Goal: Task Accomplishment & Management: Complete application form

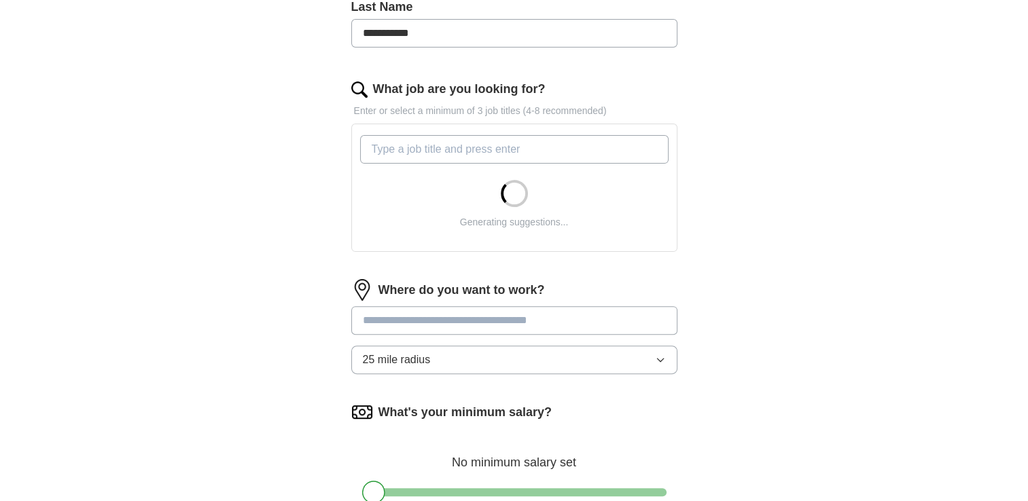
scroll to position [377, 0]
click at [431, 186] on div "Generating suggestions..." at bounding box center [514, 203] width 308 height 71
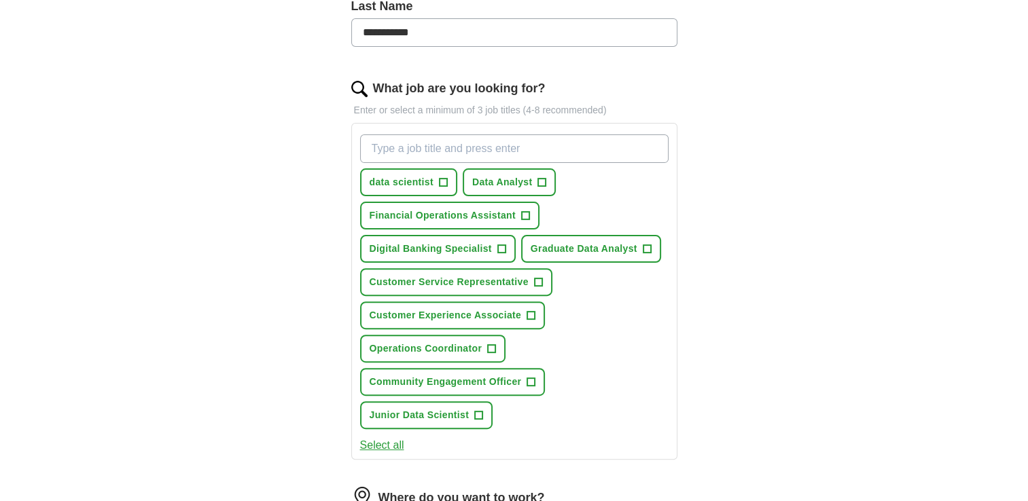
scroll to position [438, 0]
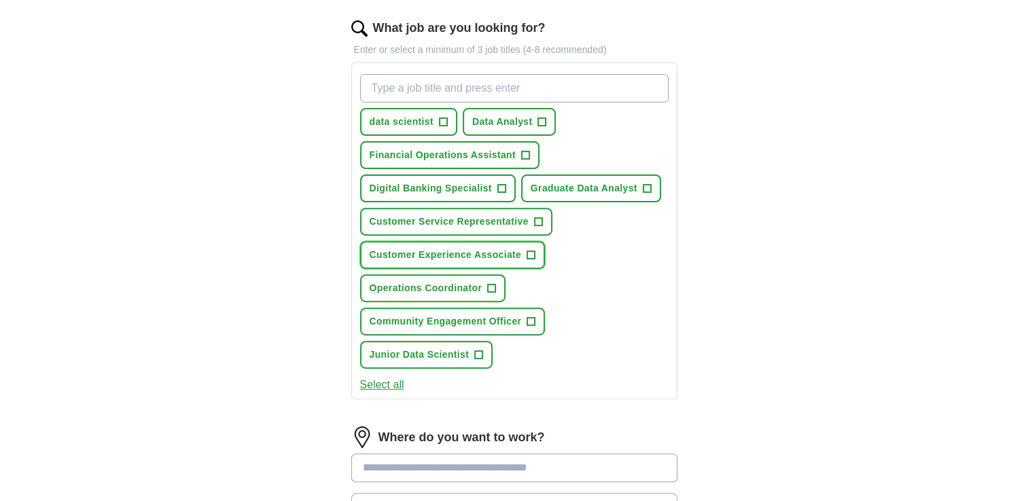
click at [533, 250] on span "+" at bounding box center [531, 255] width 8 height 11
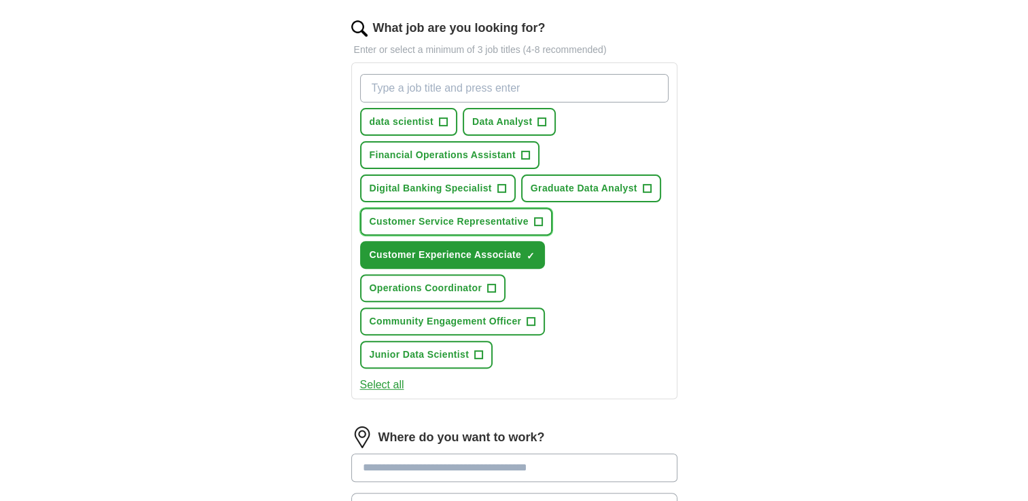
click at [540, 228] on button "Customer Service Representative +" at bounding box center [456, 222] width 192 height 28
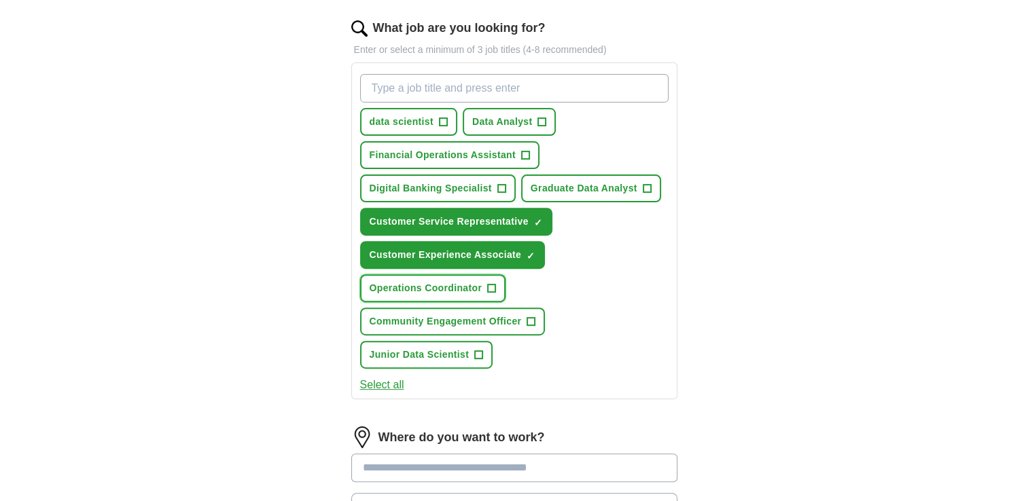
click at [494, 283] on span "+" at bounding box center [492, 288] width 8 height 11
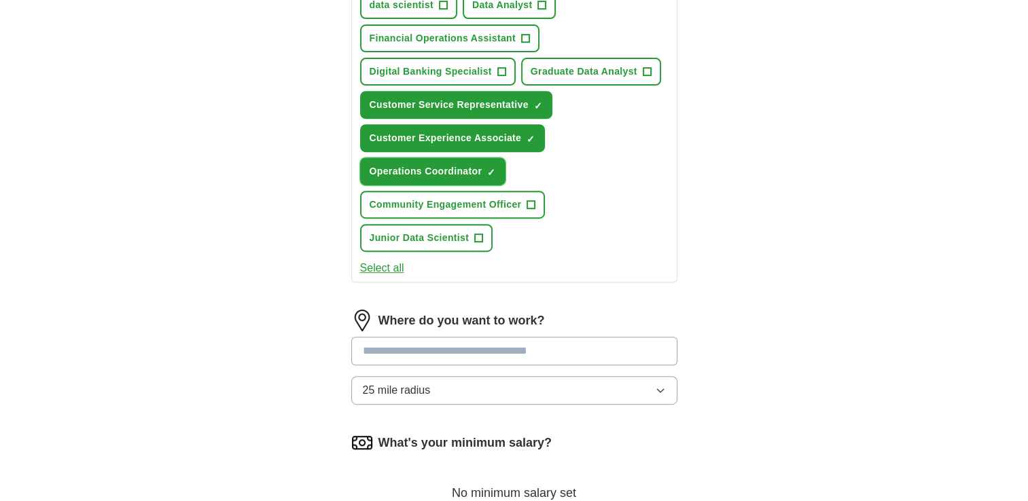
scroll to position [554, 0]
click at [514, 36] on span "Financial Operations Assistant" at bounding box center [443, 38] width 146 height 14
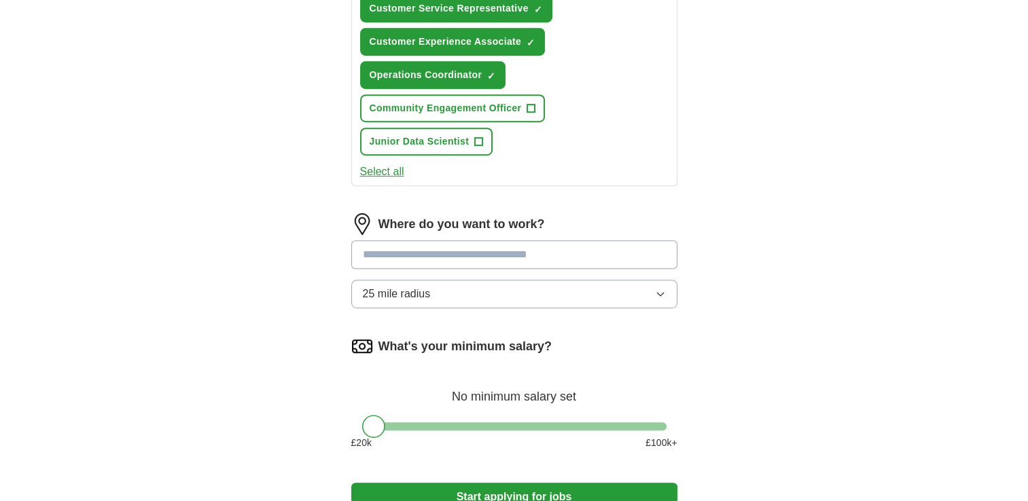
scroll to position [658, 0]
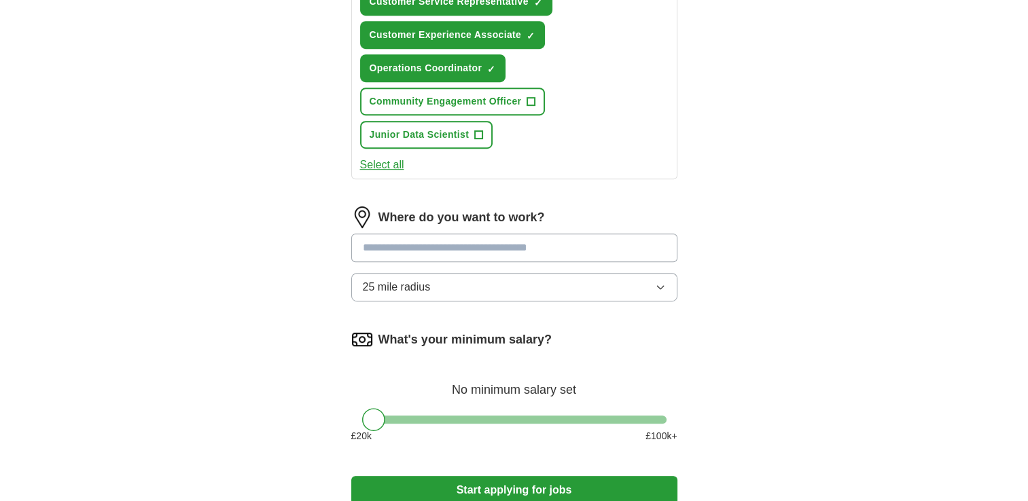
click at [490, 249] on input at bounding box center [514, 248] width 326 height 29
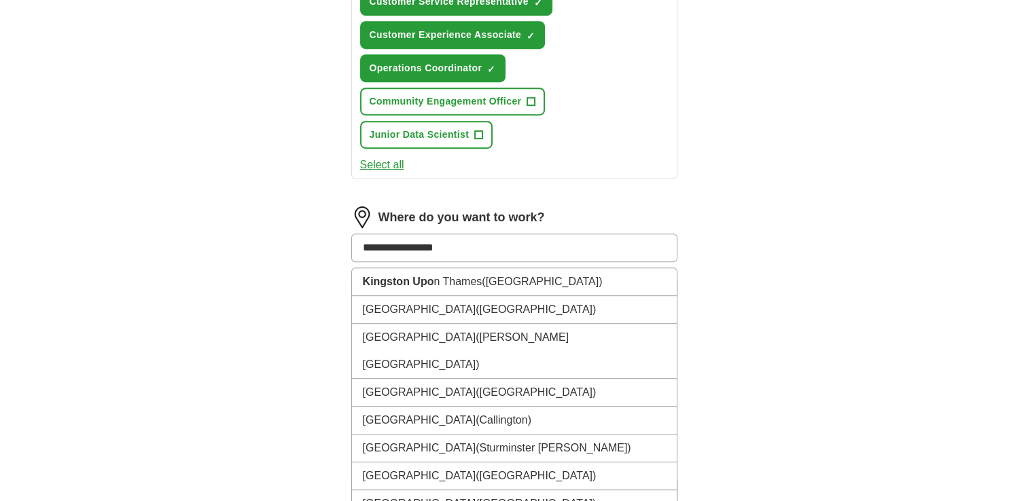
type input "**********"
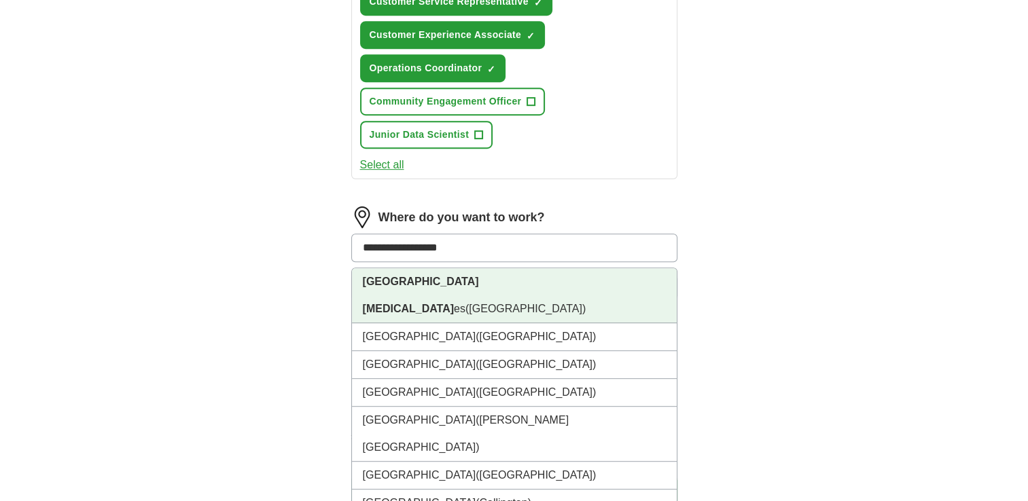
click at [477, 280] on li "[GEOGRAPHIC_DATA][MEDICAL_DATA] es ([GEOGRAPHIC_DATA])" at bounding box center [514, 295] width 325 height 55
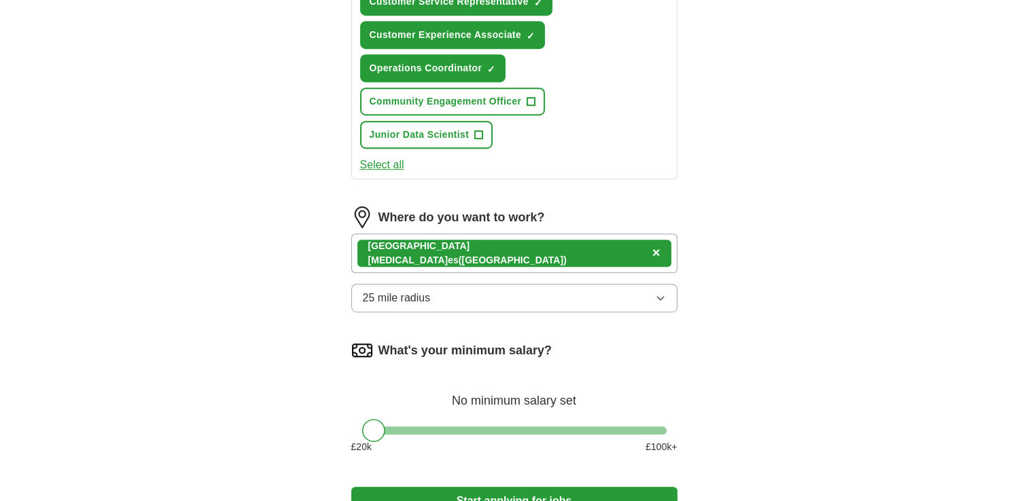
click at [465, 293] on button "25 mile radius" at bounding box center [514, 298] width 326 height 29
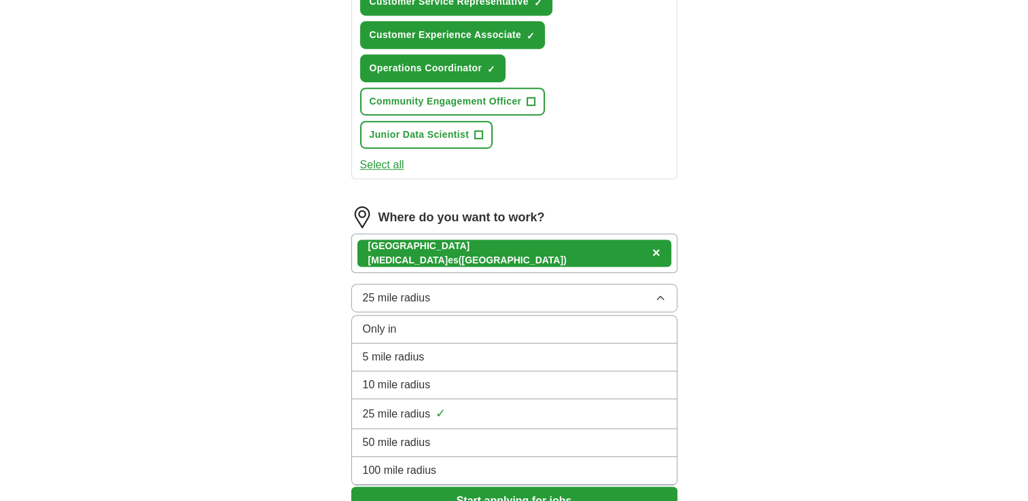
click at [417, 377] on span "10 mile radius" at bounding box center [397, 385] width 68 height 16
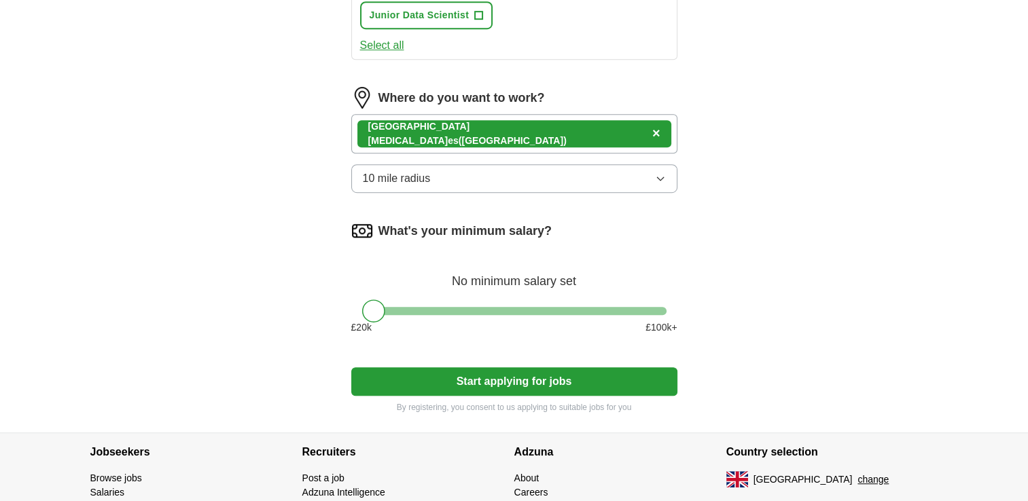
click at [417, 374] on button "Start applying for jobs" at bounding box center [514, 382] width 326 height 29
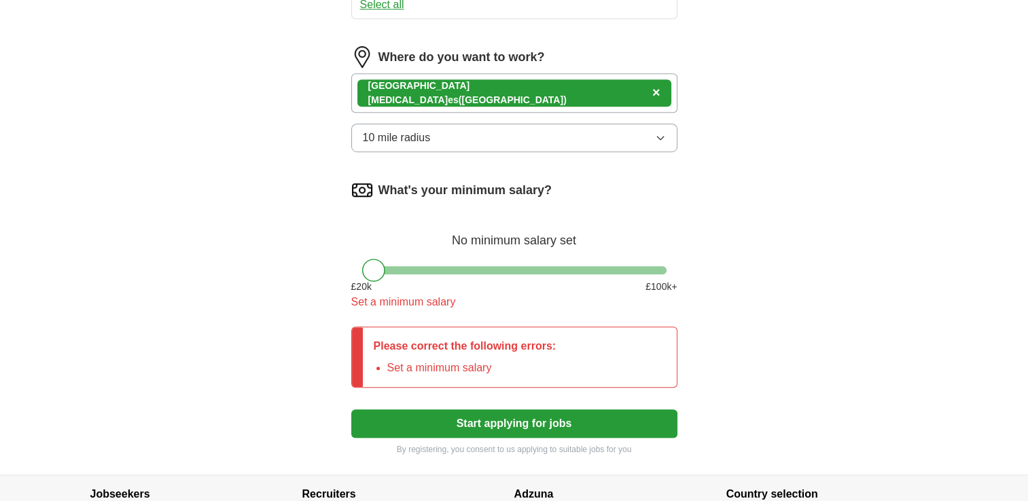
scroll to position [820, 0]
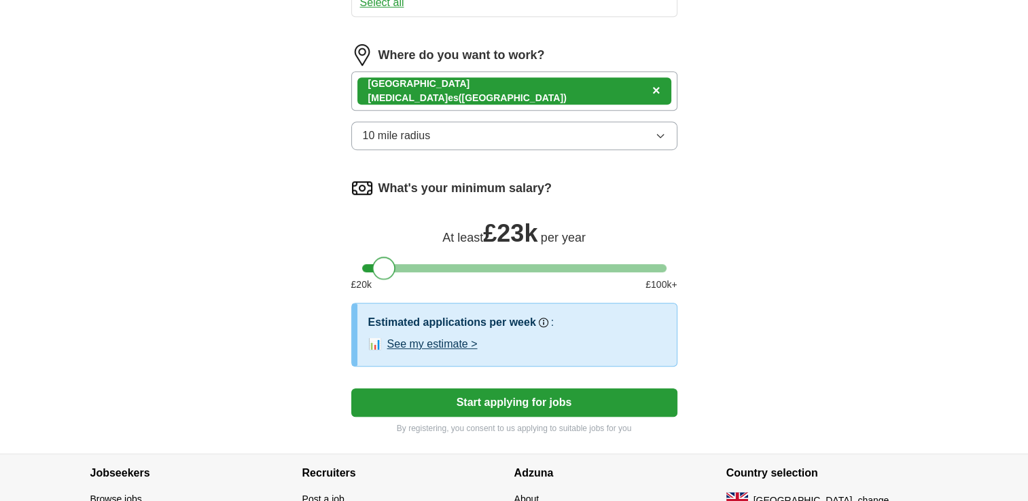
drag, startPoint x: 378, startPoint y: 266, endPoint x: 389, endPoint y: 268, distance: 11.7
click at [389, 268] on div at bounding box center [383, 268] width 23 height 23
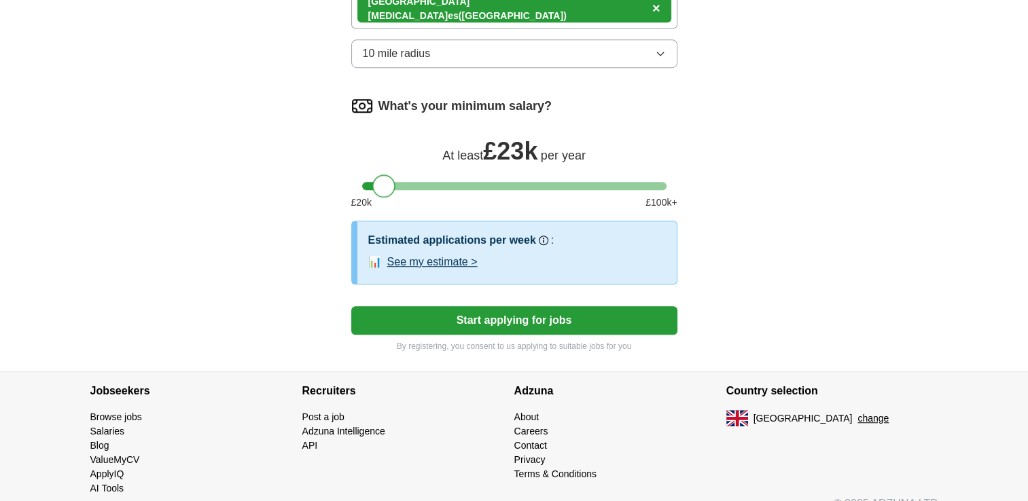
scroll to position [915, 0]
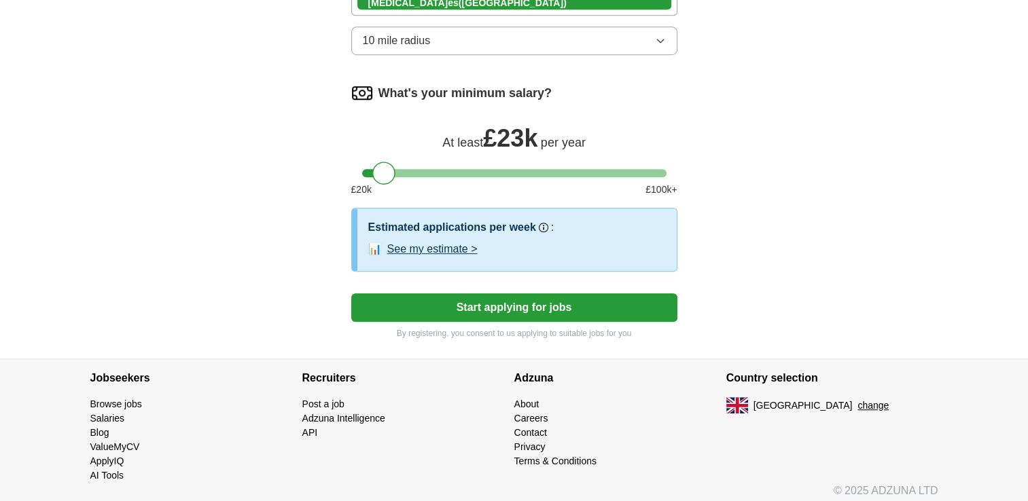
click at [451, 293] on button "Start applying for jobs" at bounding box center [514, 307] width 326 height 29
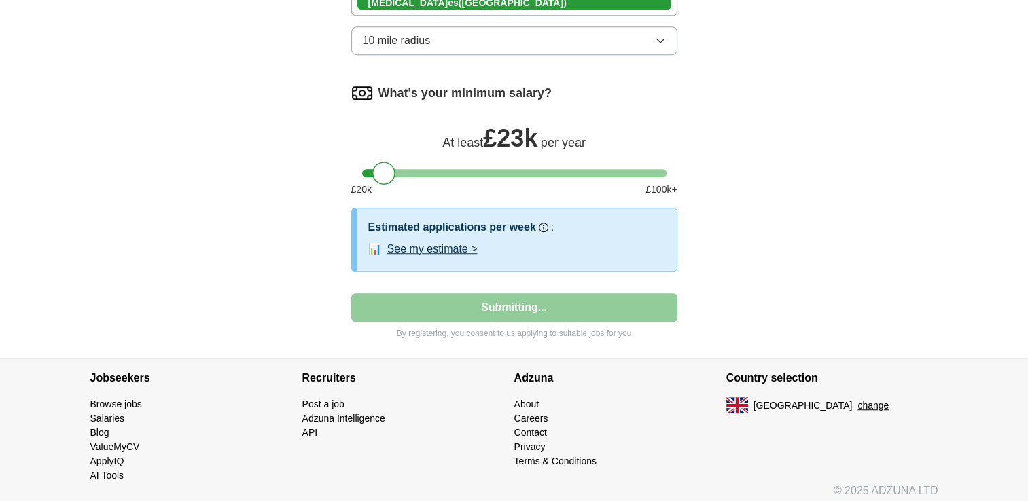
select select "**"
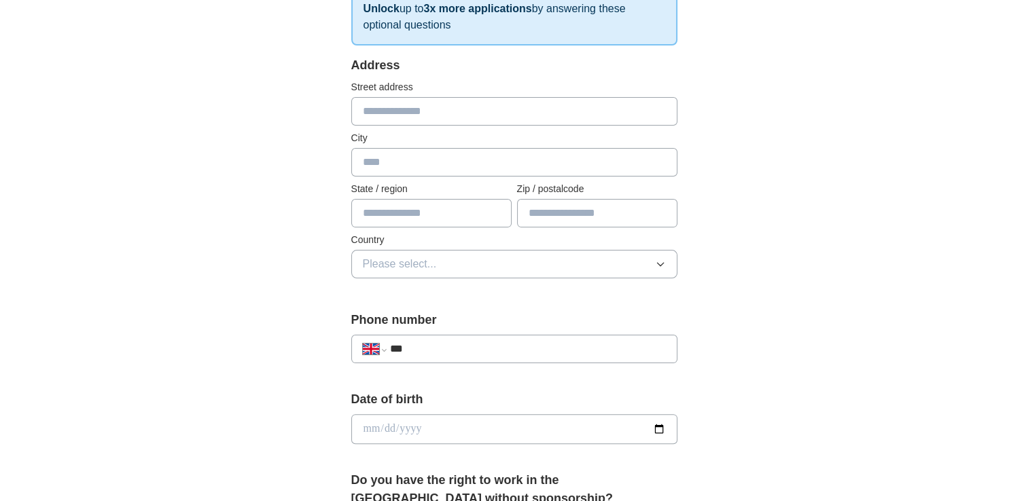
scroll to position [245, 0]
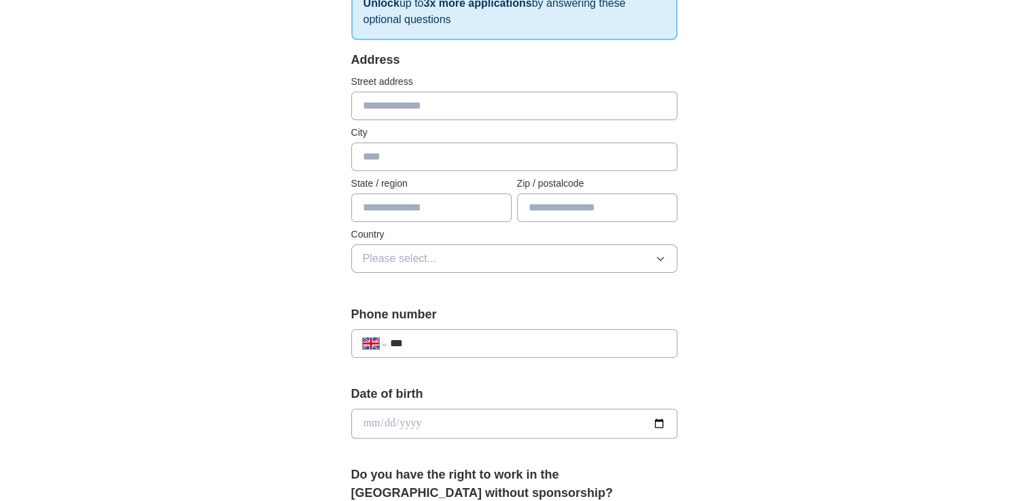
click at [424, 98] on input "text" at bounding box center [514, 106] width 326 height 29
type input "**********"
type input "******"
type input "*******"
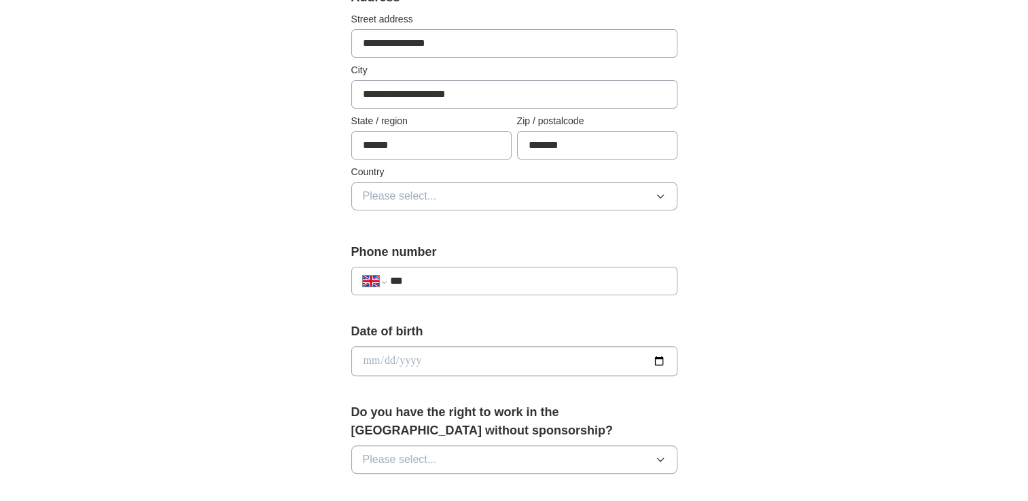
scroll to position [308, 0]
click at [436, 192] on button "Please select..." at bounding box center [514, 195] width 326 height 29
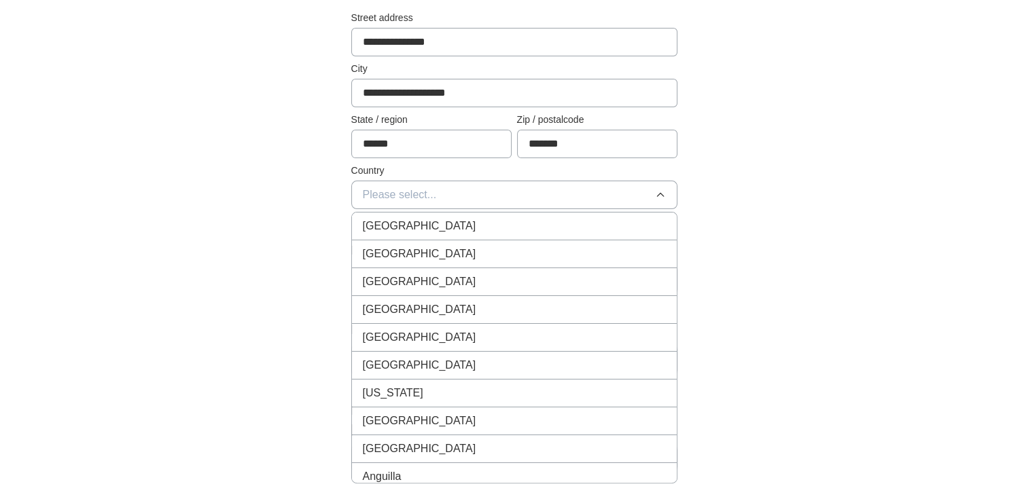
click at [427, 219] on span "[GEOGRAPHIC_DATA]" at bounding box center [419, 226] width 113 height 16
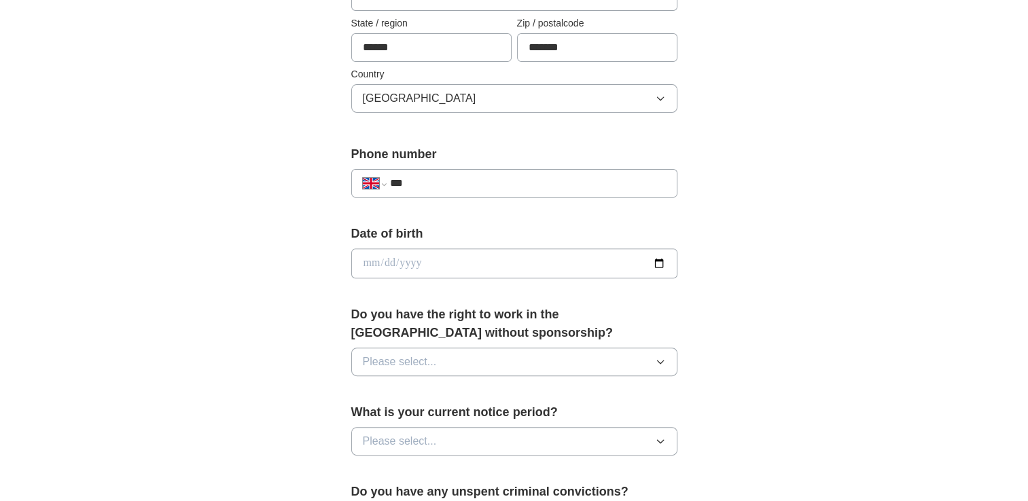
scroll to position [406, 0]
click at [442, 181] on input "***" at bounding box center [527, 182] width 276 height 16
type input "**********"
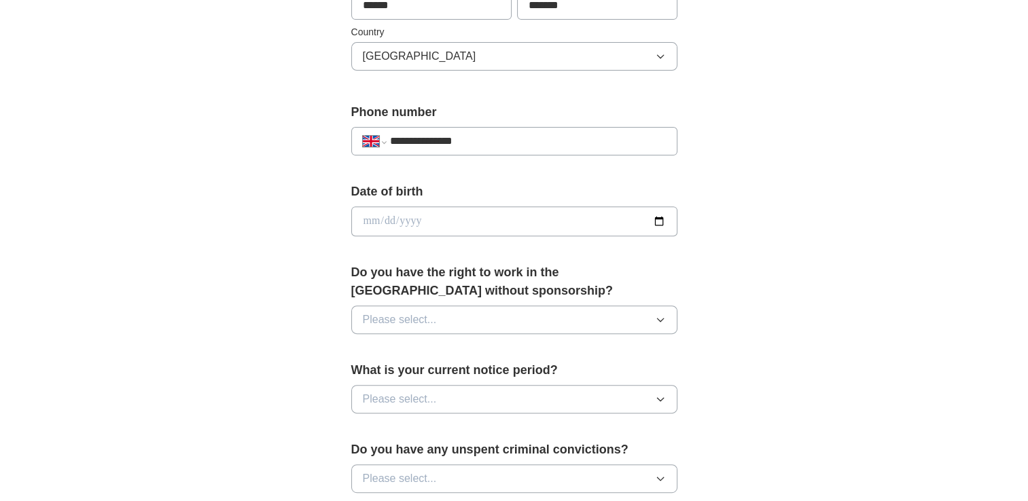
scroll to position [451, 0]
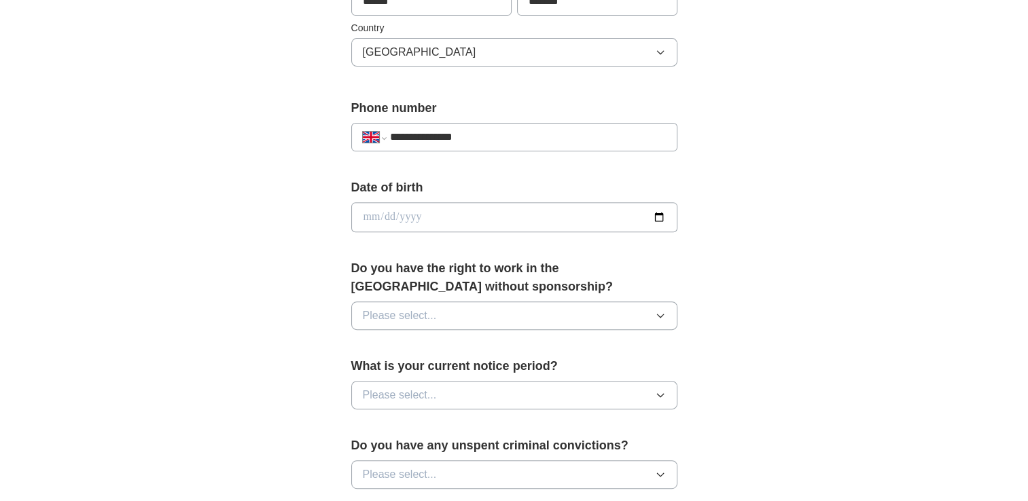
click at [452, 230] on div "Date of birth" at bounding box center [514, 211] width 326 height 65
click at [658, 215] on input "date" at bounding box center [514, 217] width 326 height 30
type input "**********"
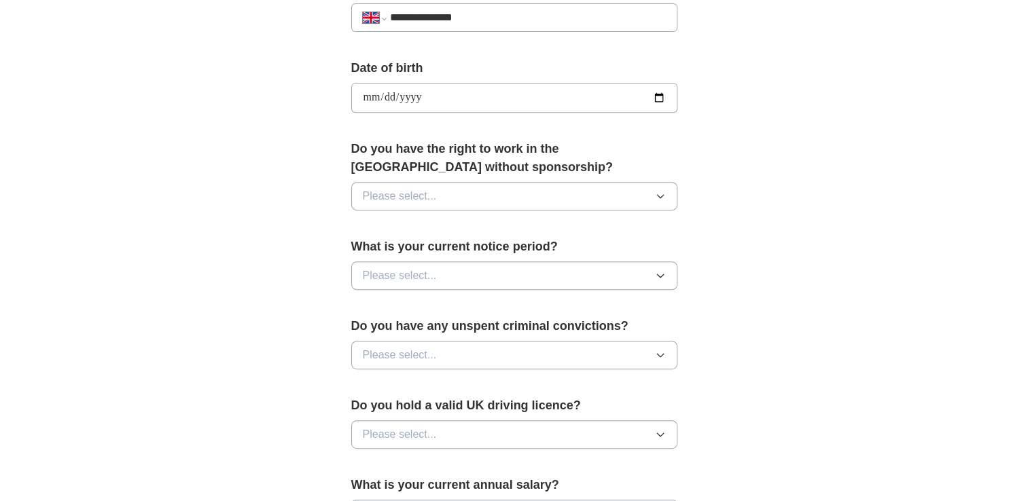
scroll to position [572, 0]
click at [438, 189] on button "Please select..." at bounding box center [514, 195] width 326 height 29
click at [417, 230] on div "Yes" at bounding box center [514, 226] width 303 height 16
click at [409, 279] on span "Please select..." at bounding box center [400, 274] width 74 height 16
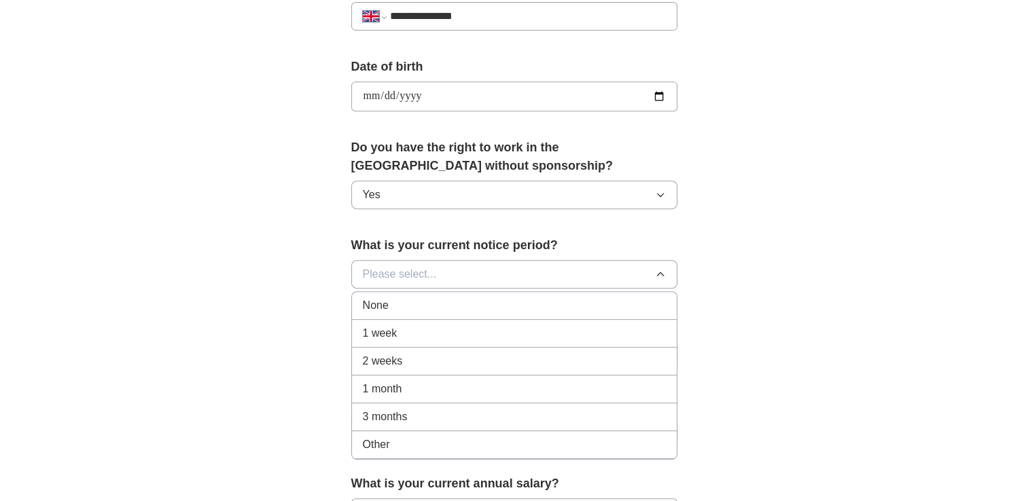
click at [402, 298] on div "None" at bounding box center [514, 306] width 303 height 16
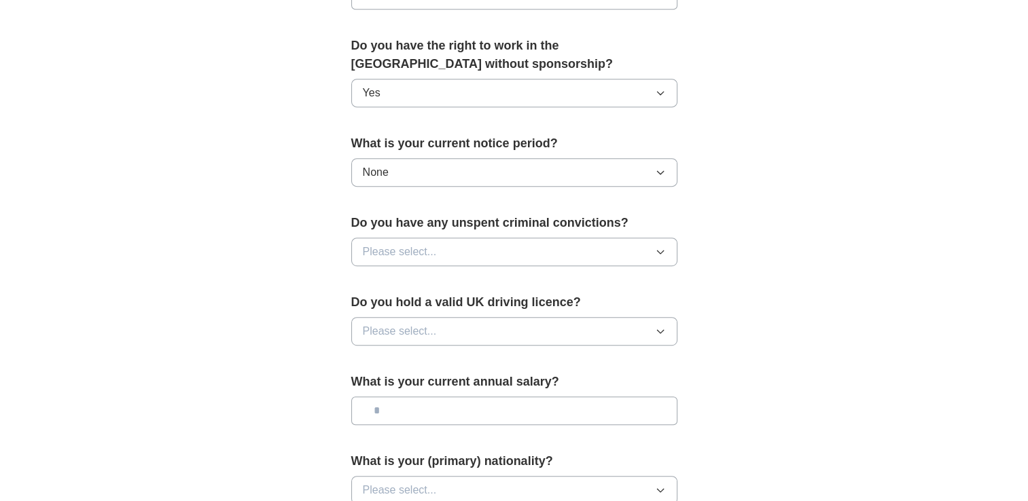
scroll to position [677, 0]
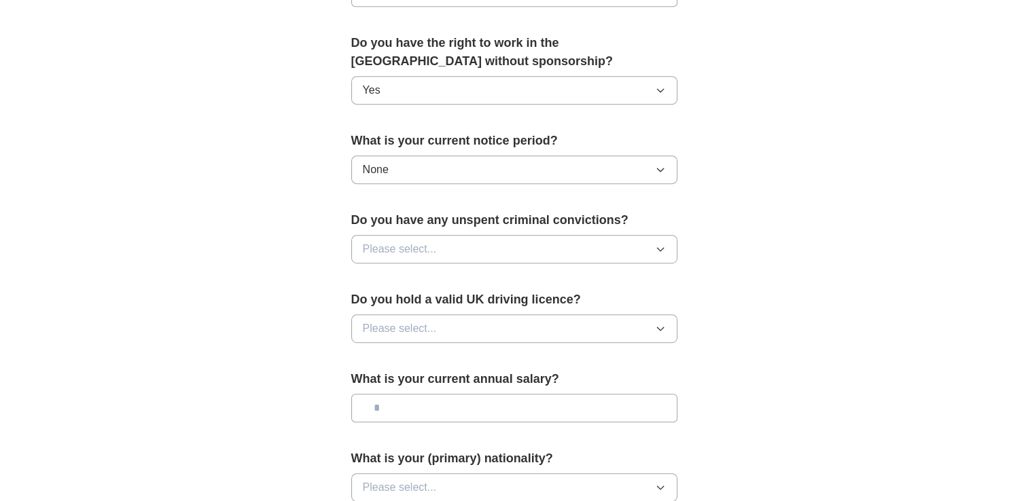
click at [417, 257] on button "Please select..." at bounding box center [514, 249] width 326 height 29
click at [408, 304] on div "No" at bounding box center [514, 308] width 303 height 16
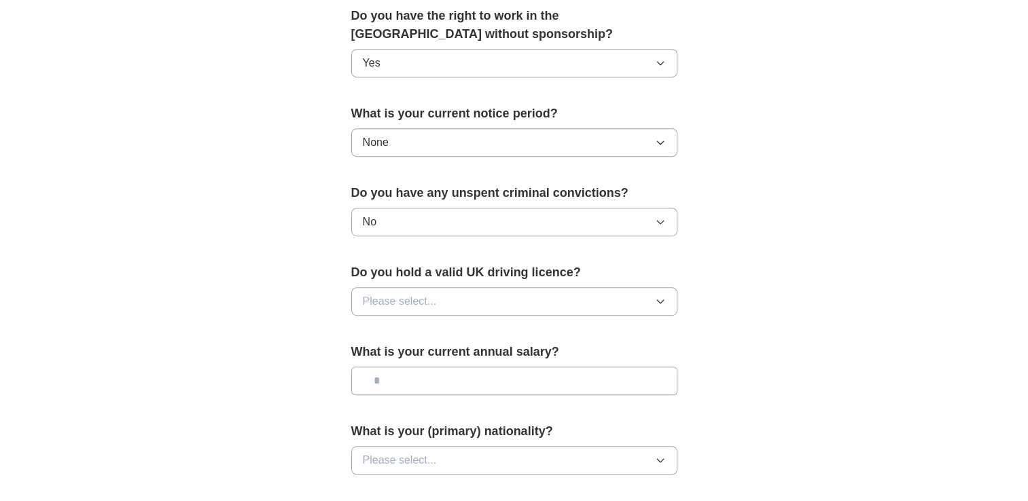
scroll to position [705, 0]
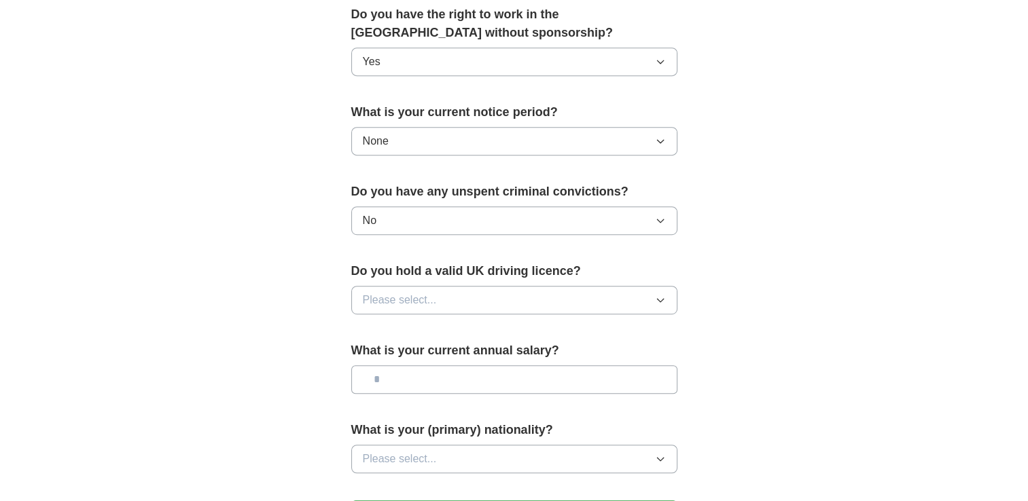
click at [408, 304] on span "Please select..." at bounding box center [400, 300] width 74 height 16
click at [396, 361] on div "No" at bounding box center [514, 359] width 303 height 16
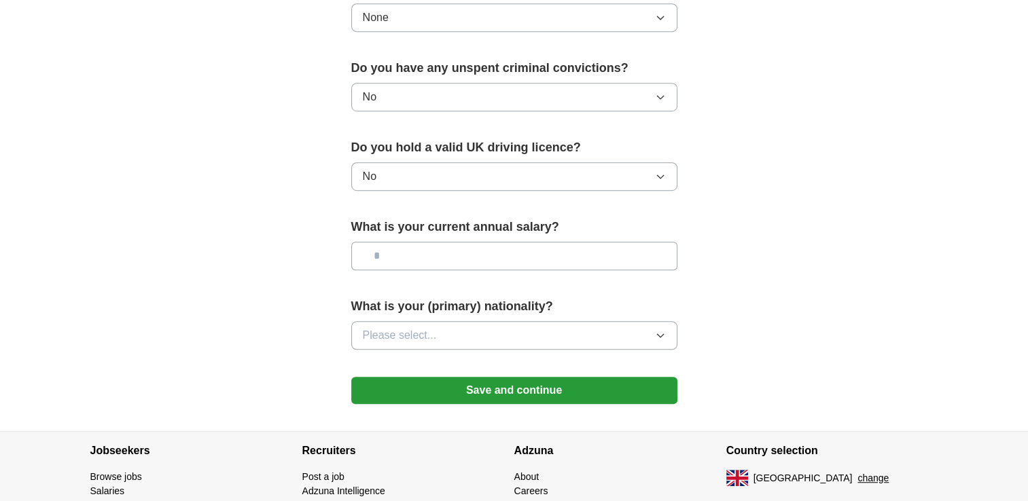
scroll to position [832, 0]
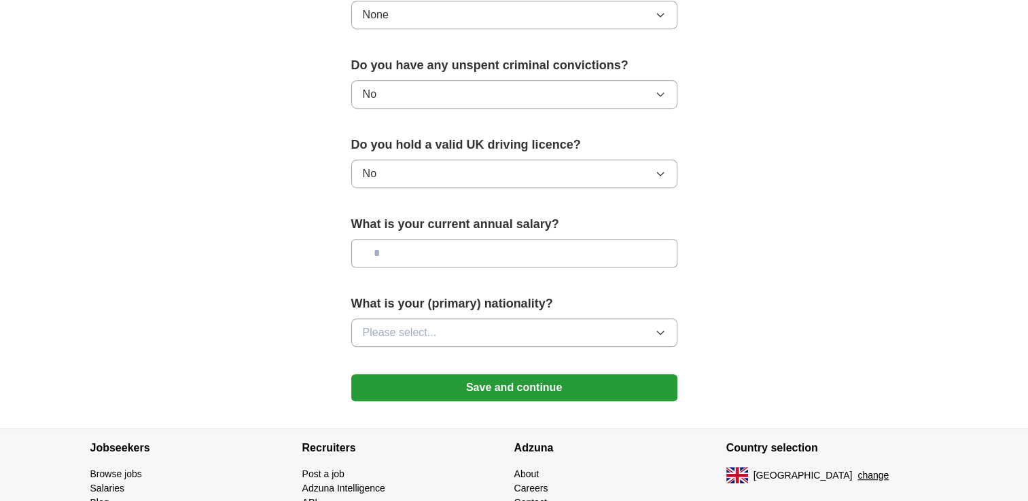
click at [440, 251] on input "text" at bounding box center [514, 253] width 326 height 29
type input "**"
click at [424, 325] on span "Please select..." at bounding box center [400, 333] width 74 height 16
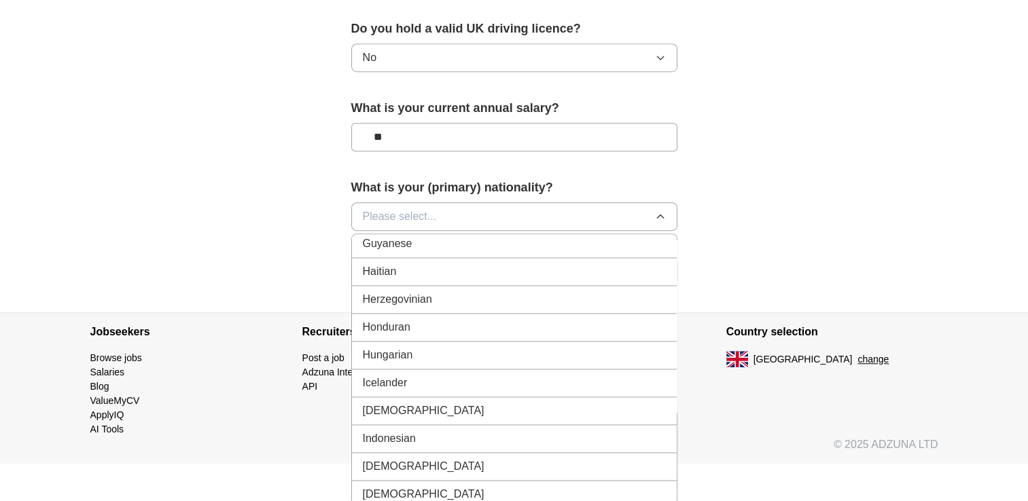
scroll to position [2198, 0]
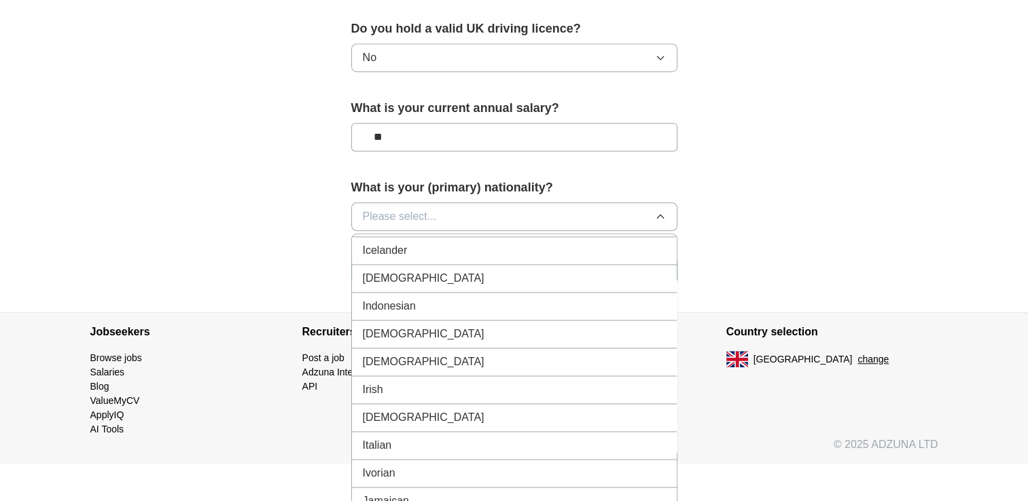
click at [427, 270] on div "[DEMOGRAPHIC_DATA]" at bounding box center [514, 278] width 303 height 16
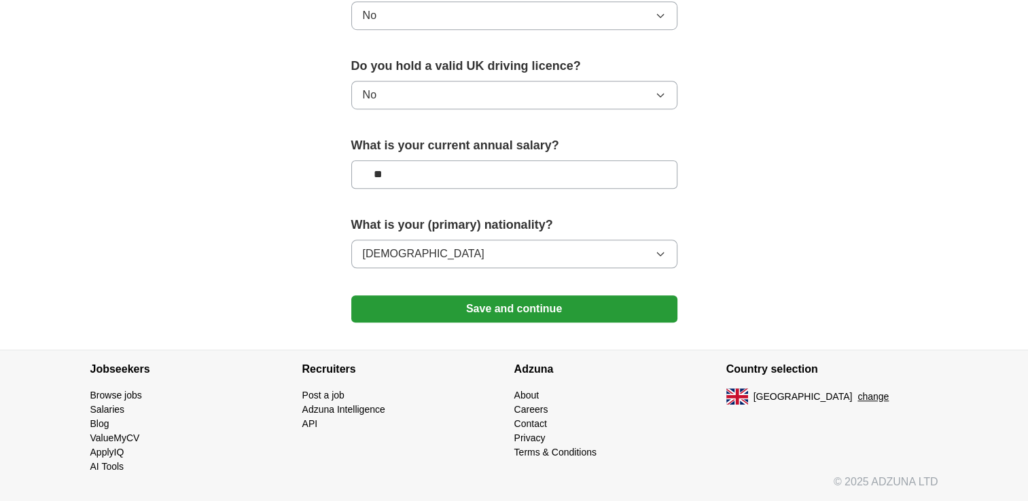
scroll to position [906, 0]
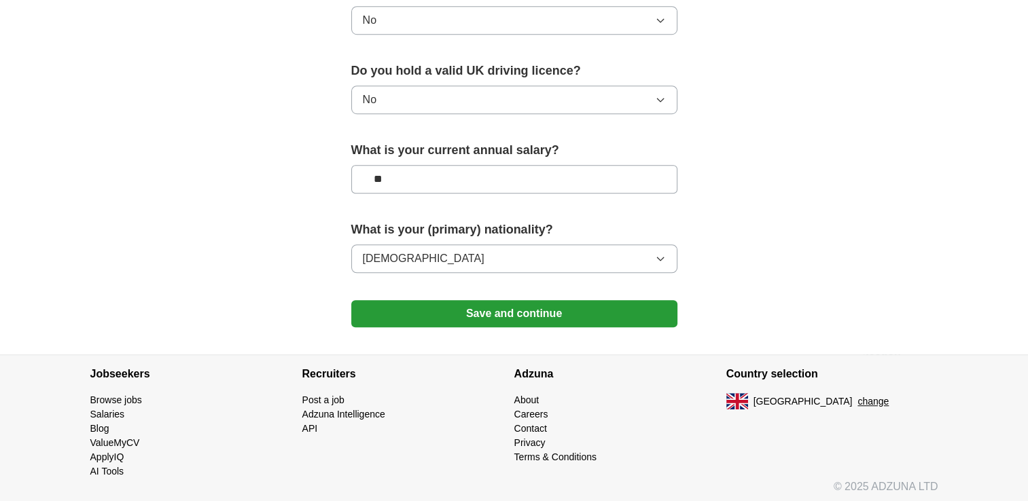
click at [427, 311] on button "Save and continue" at bounding box center [514, 313] width 326 height 27
